Goal: Task Accomplishment & Management: Use online tool/utility

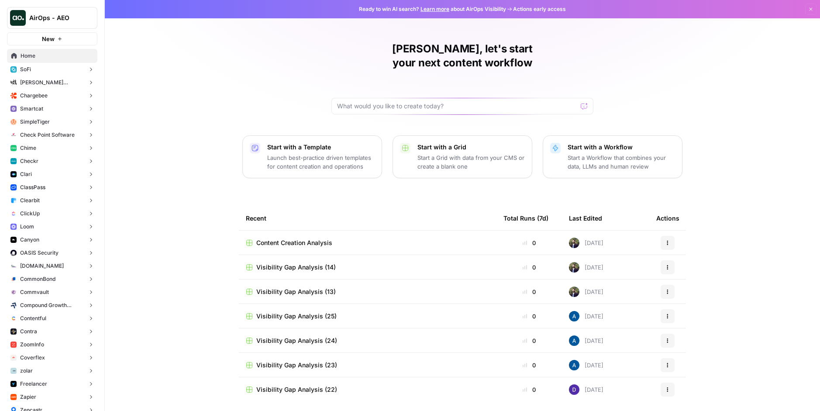
click at [62, 99] on button "Chargebee" at bounding box center [52, 95] width 90 height 13
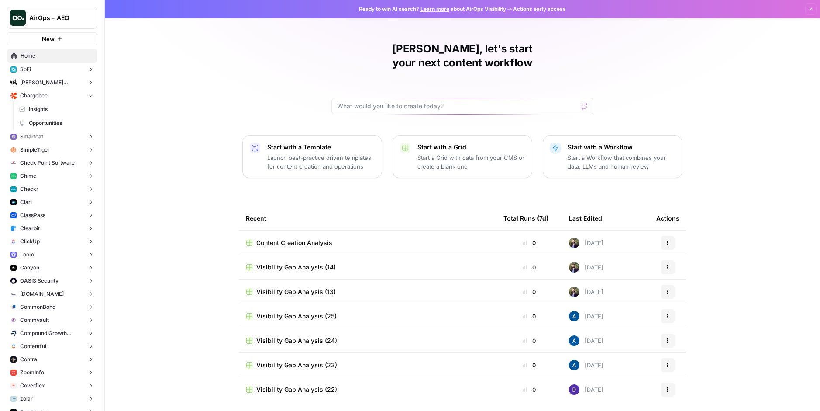
click at [53, 113] on span "Insights" at bounding box center [61, 109] width 65 height 8
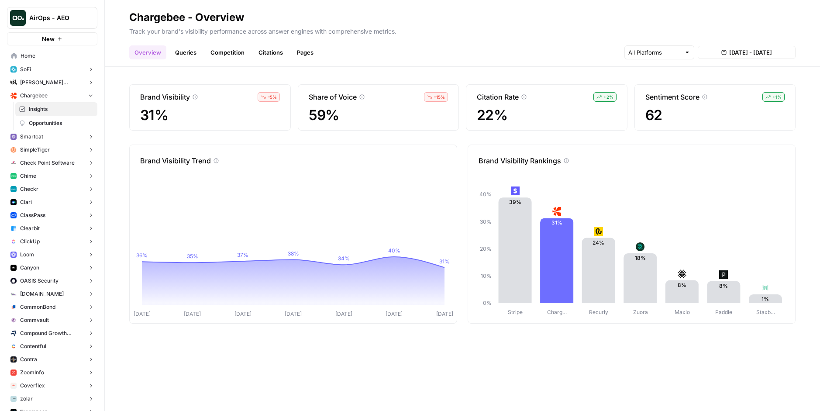
click at [185, 45] on link "Queries" at bounding box center [186, 52] width 32 height 14
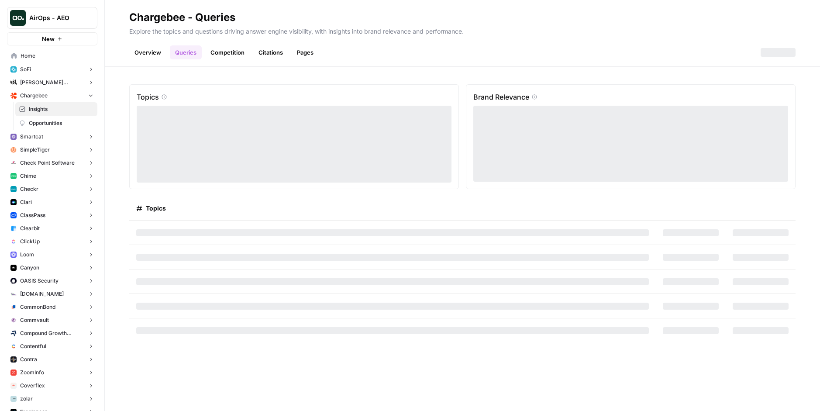
click at [232, 51] on link "Competition" at bounding box center [227, 52] width 45 height 14
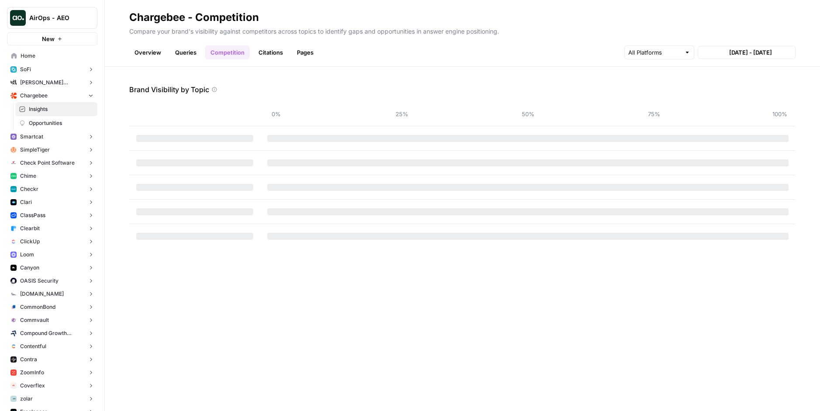
click at [282, 55] on link "Citations" at bounding box center [270, 52] width 35 height 14
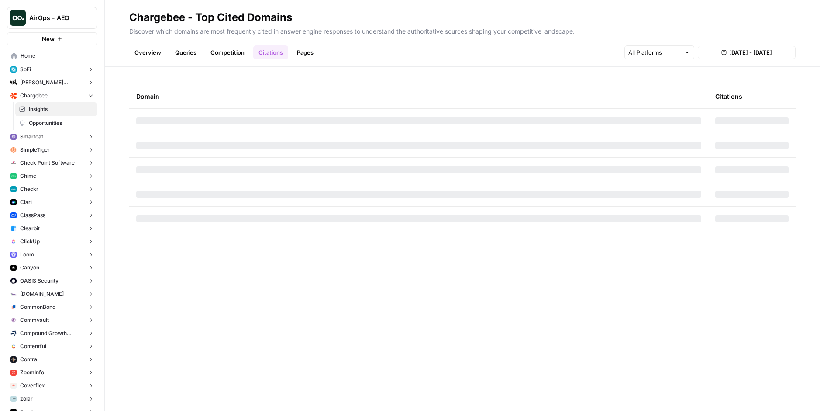
click at [303, 54] on link "Pages" at bounding box center [305, 52] width 27 height 14
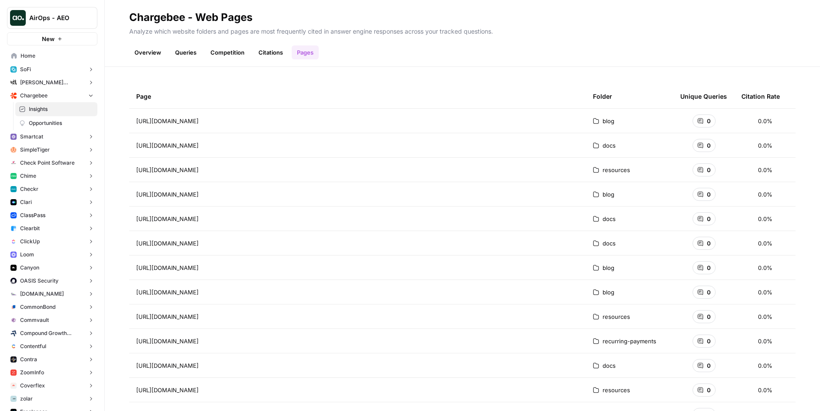
click at [49, 124] on span "Opportunities" at bounding box center [61, 123] width 65 height 8
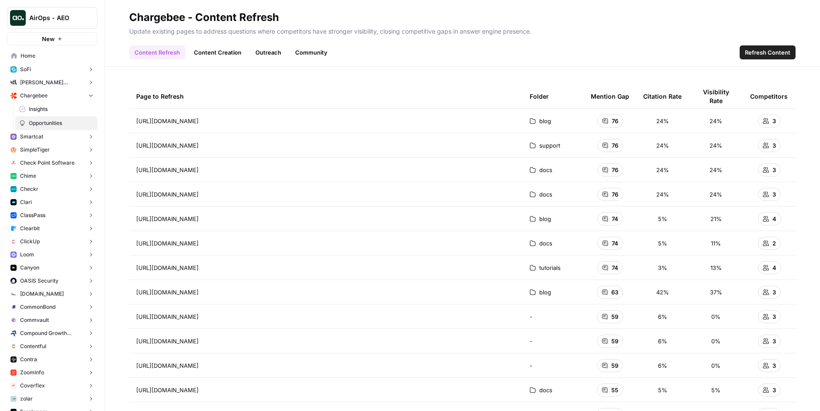
click at [227, 53] on link "Content Creation" at bounding box center [218, 52] width 58 height 14
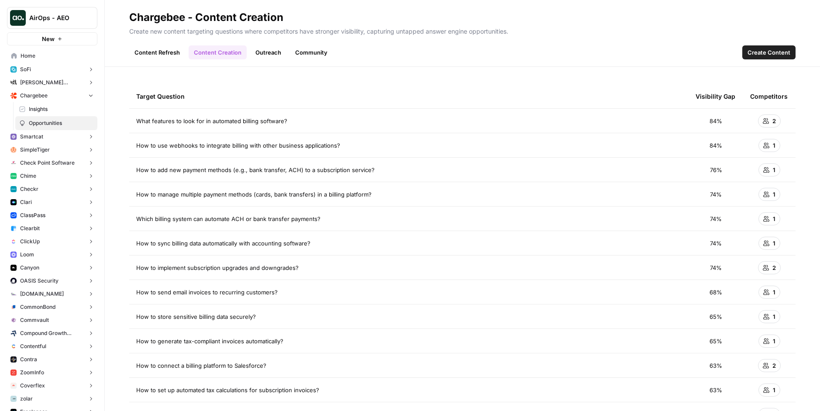
click at [162, 57] on link "Content Refresh" at bounding box center [157, 52] width 56 height 14
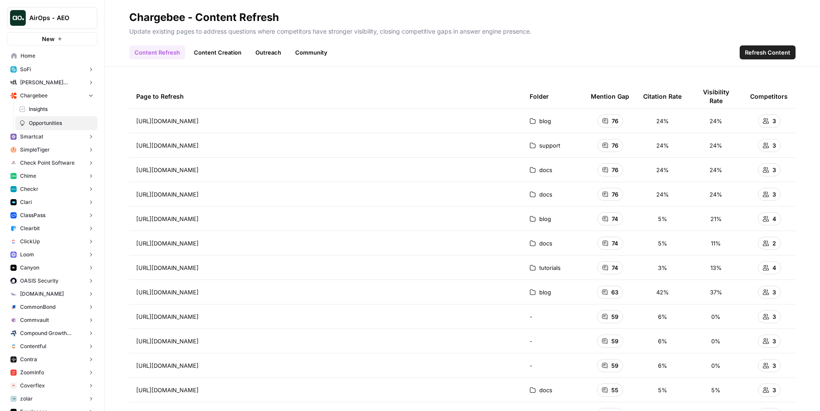
click at [213, 57] on link "Content Creation" at bounding box center [218, 52] width 58 height 14
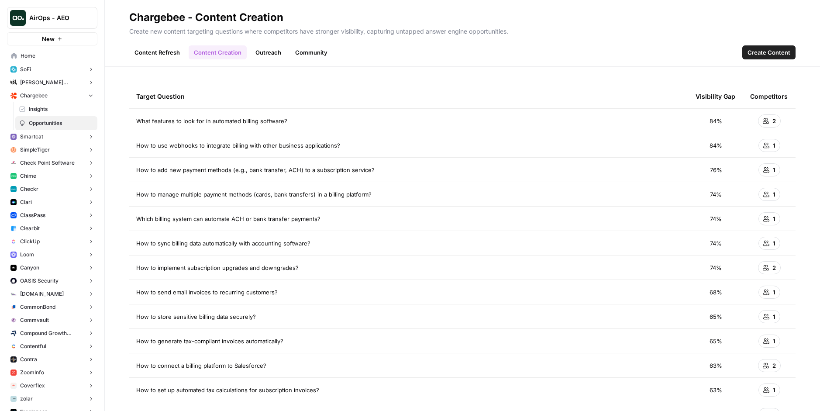
click at [250, 53] on link "Outreach" at bounding box center [268, 52] width 36 height 14
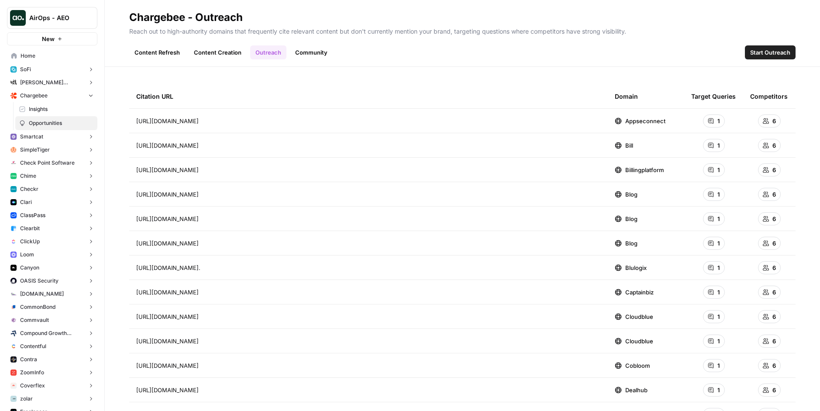
click at [311, 55] on link "Community" at bounding box center [311, 52] width 43 height 14
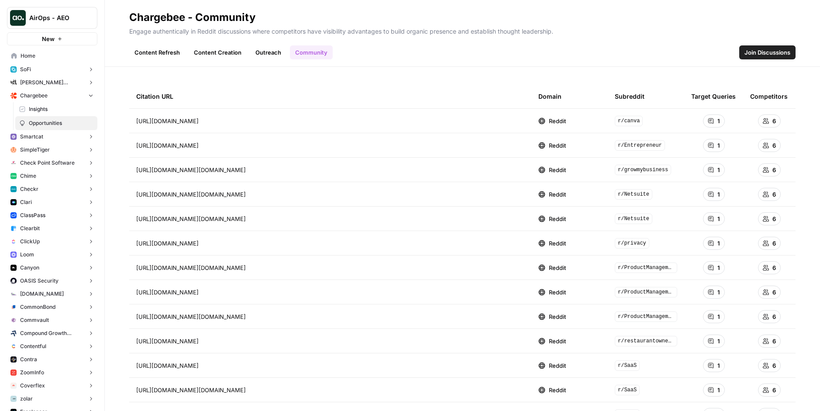
click at [768, 56] on span "Join Discussions" at bounding box center [767, 52] width 46 height 9
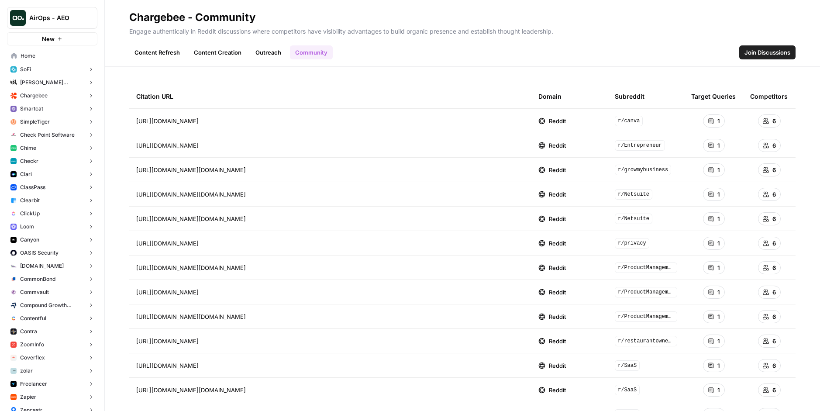
click at [269, 55] on link "Outreach" at bounding box center [268, 52] width 36 height 14
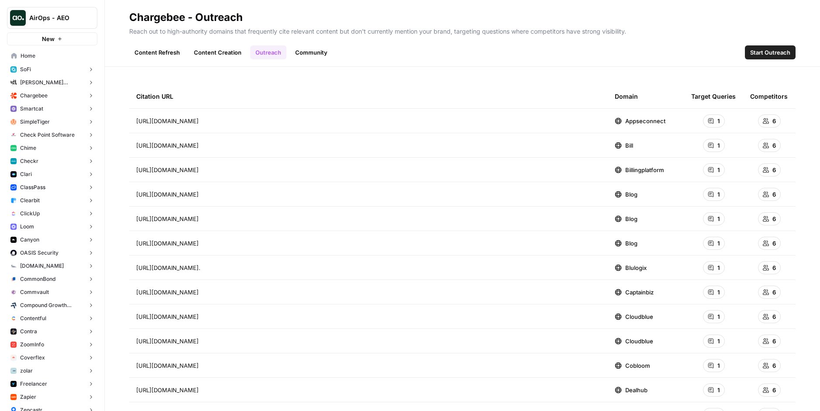
click at [221, 55] on link "Content Creation" at bounding box center [218, 52] width 58 height 14
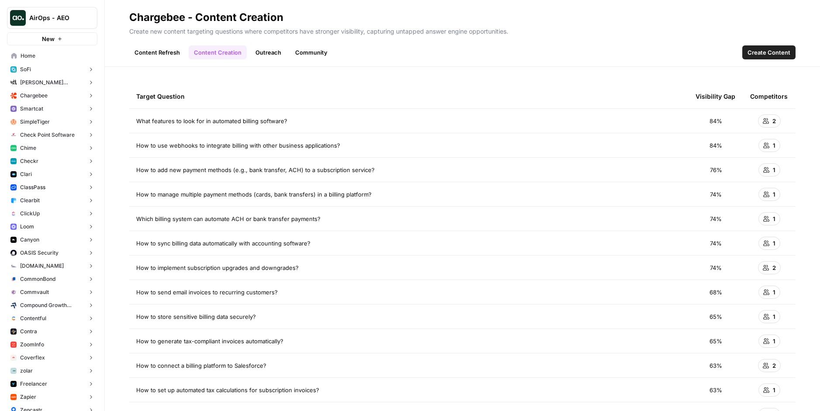
click at [149, 57] on link "Content Refresh" at bounding box center [157, 52] width 56 height 14
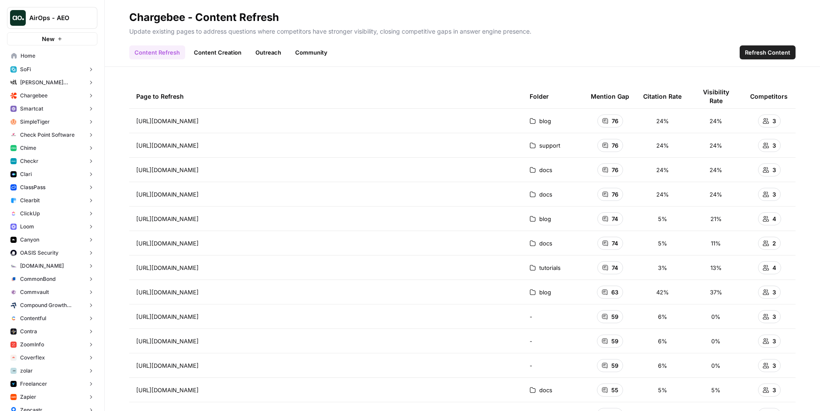
click at [211, 54] on link "Content Creation" at bounding box center [218, 52] width 58 height 14
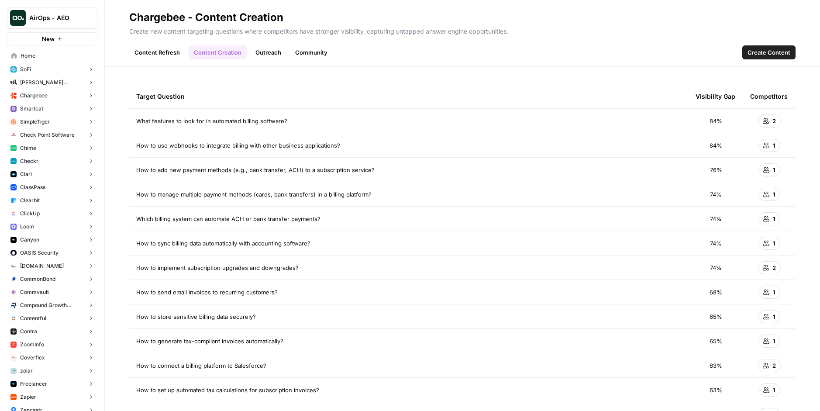
click at [277, 53] on link "Outreach" at bounding box center [268, 52] width 36 height 14
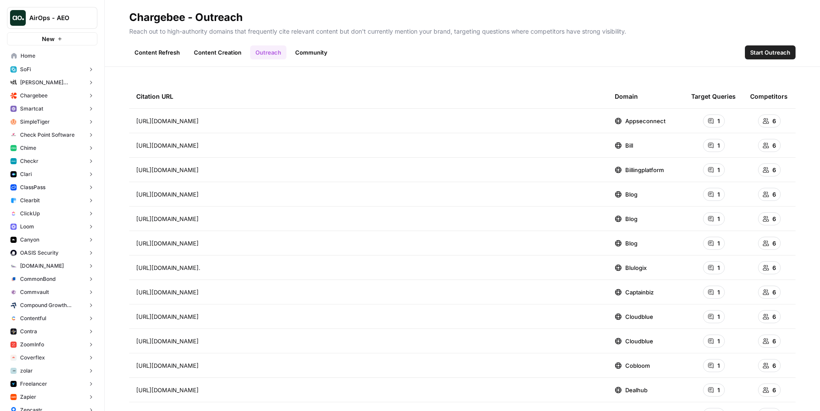
click at [308, 52] on link "Community" at bounding box center [311, 52] width 43 height 14
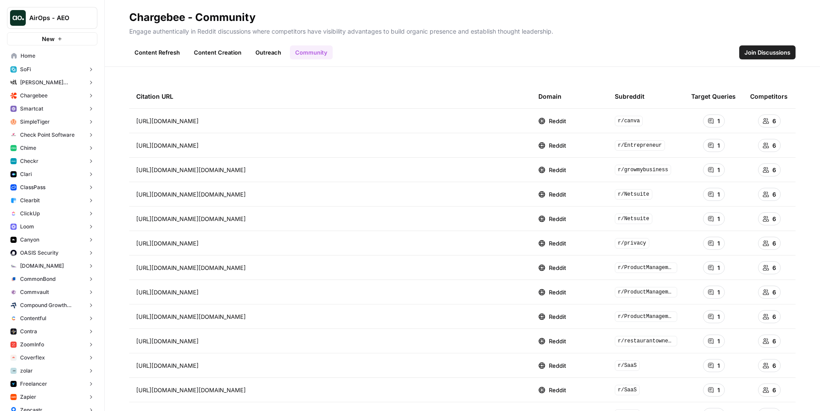
click at [274, 53] on link "Outreach" at bounding box center [268, 52] width 36 height 14
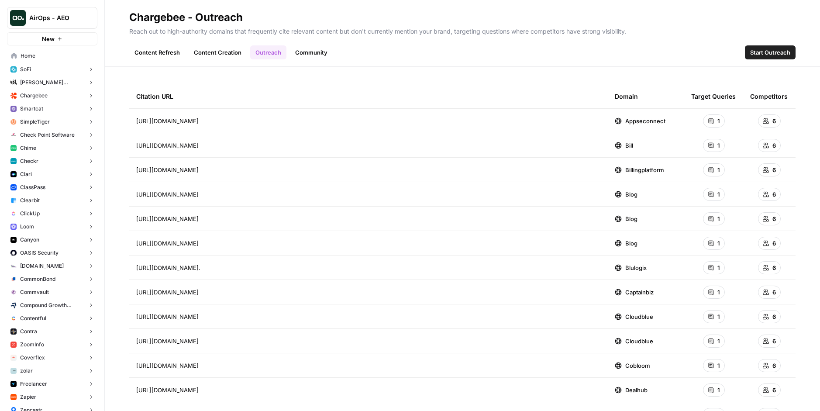
click at [219, 54] on link "Content Creation" at bounding box center [218, 52] width 58 height 14
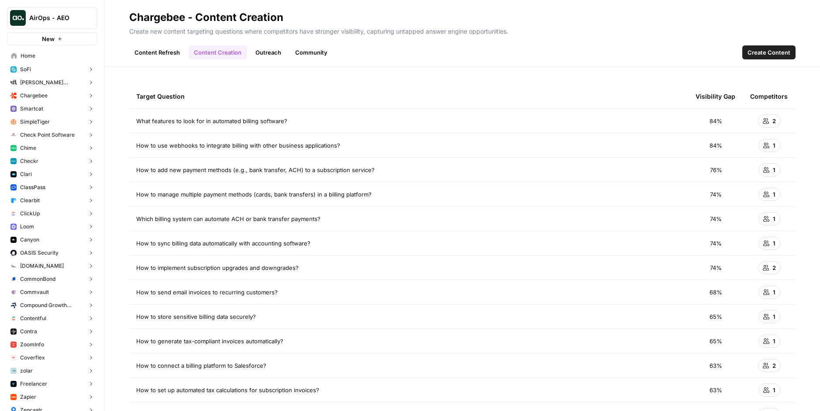
click at [156, 57] on link "Content Refresh" at bounding box center [157, 52] width 56 height 14
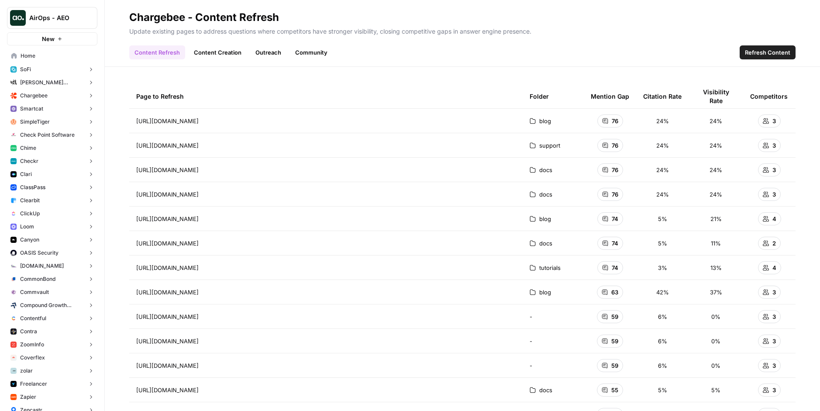
click at [210, 50] on link "Content Creation" at bounding box center [218, 52] width 58 height 14
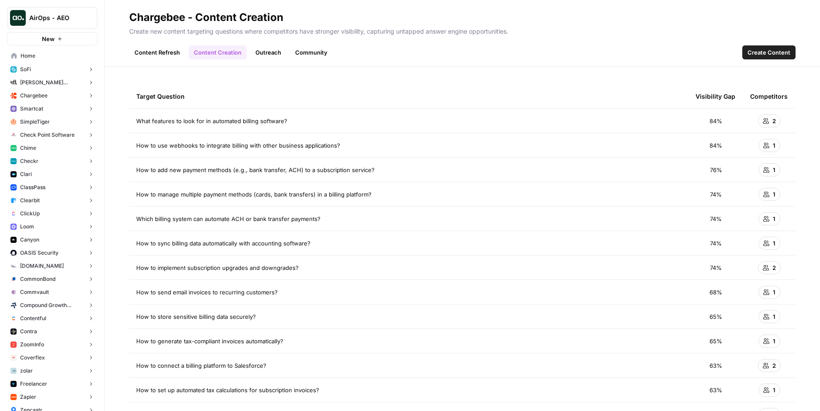
click at [158, 53] on link "Content Refresh" at bounding box center [157, 52] width 56 height 14
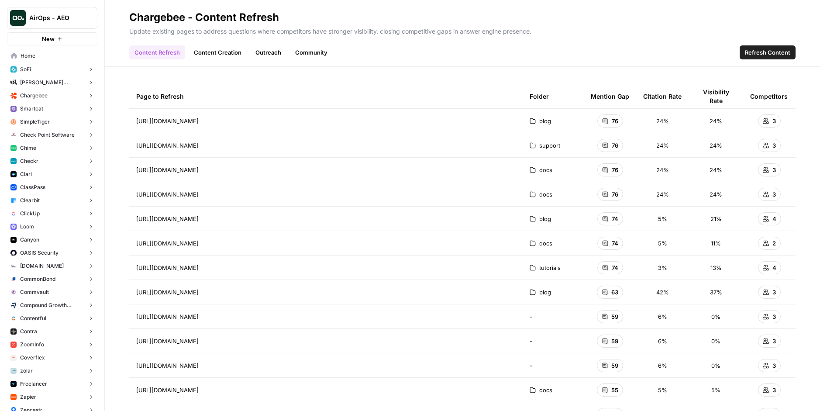
click at [767, 53] on span "Refresh Content" at bounding box center [766, 52] width 45 height 9
